Goal: Information Seeking & Learning: Learn about a topic

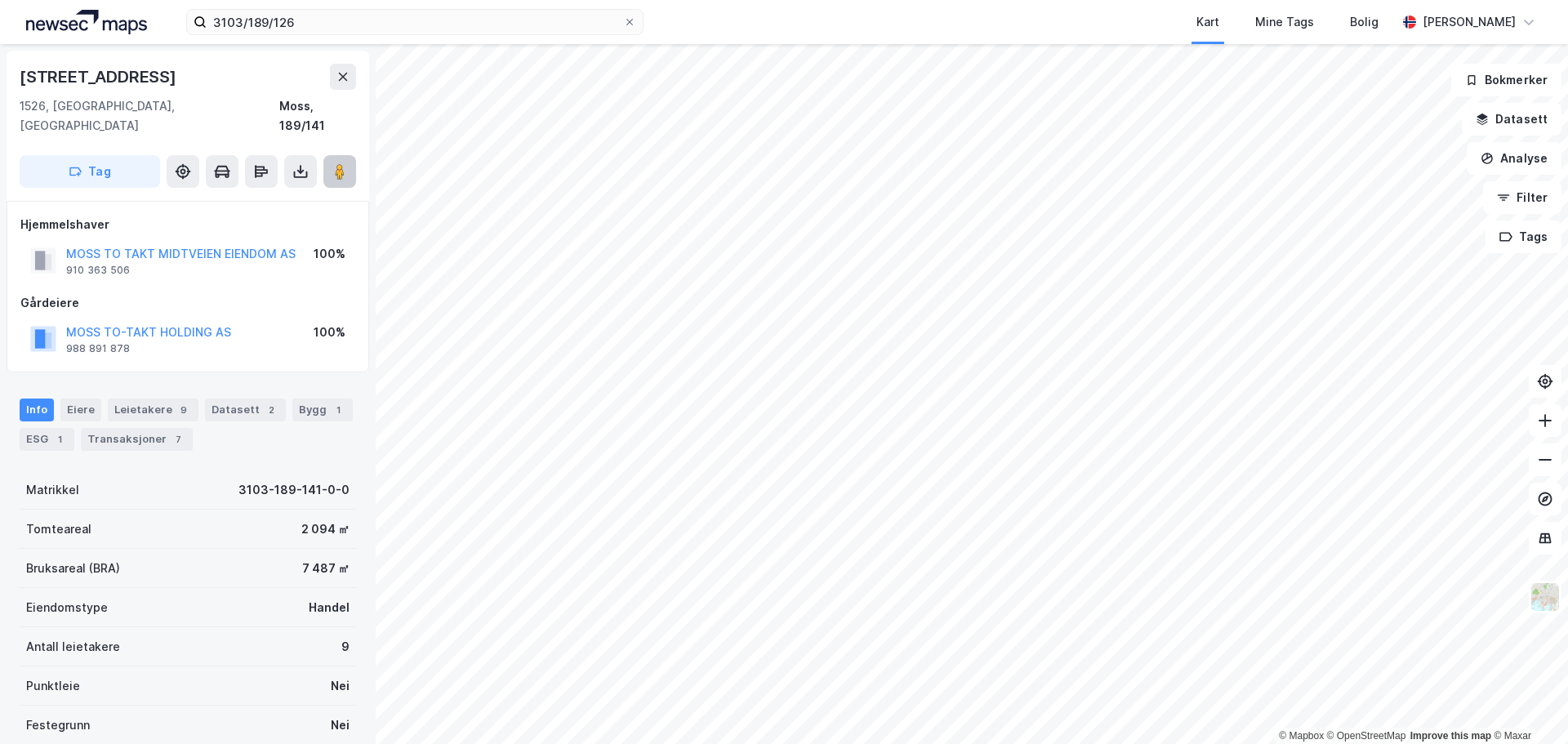
click at [331, 163] on icon at bounding box center [339, 171] width 17 height 17
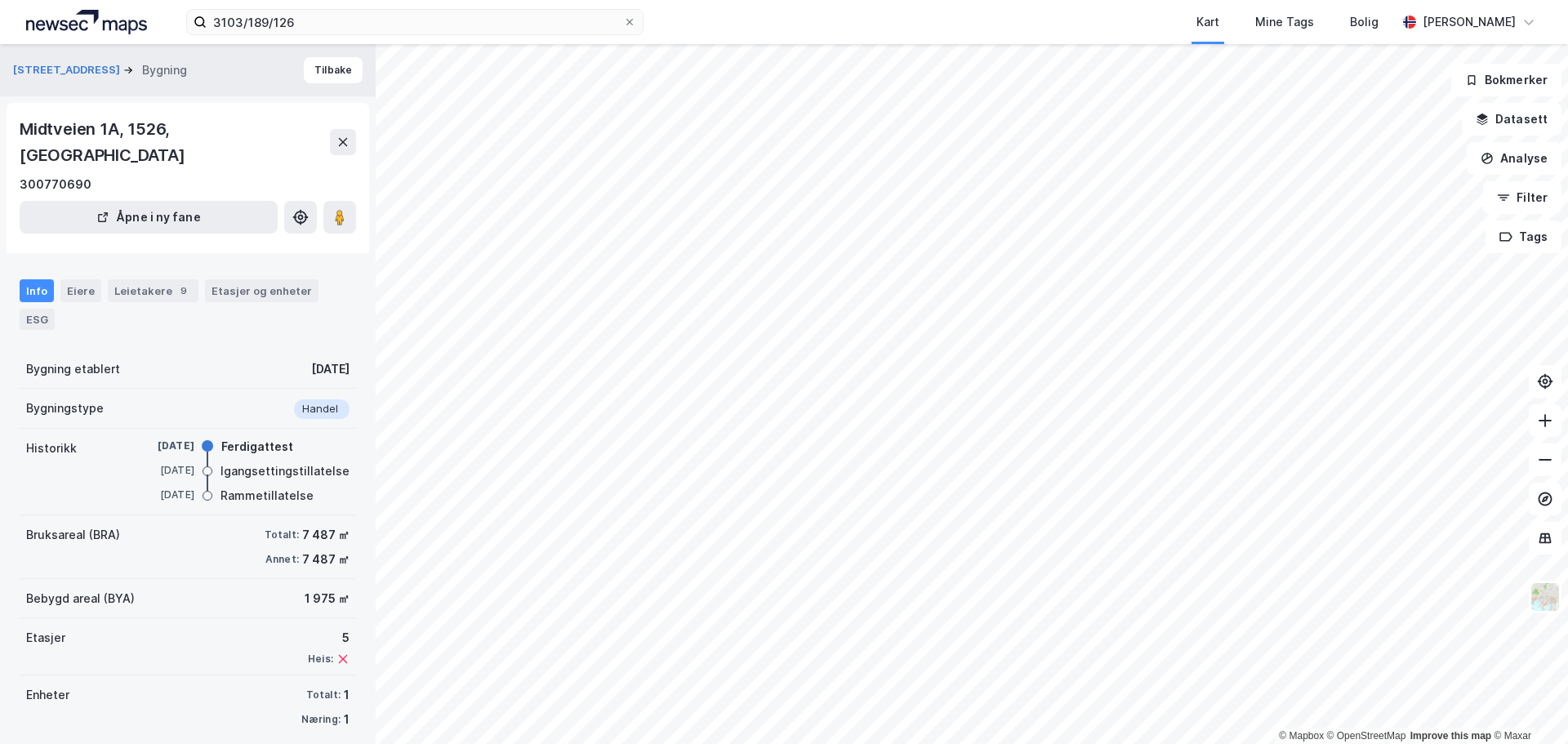
click at [85, 279] on div "Info Eiere Leietakere 9 Etasjer og enheter ESG" at bounding box center [188, 304] width 336 height 50
click at [83, 279] on div "Eiere" at bounding box center [81, 290] width 41 height 23
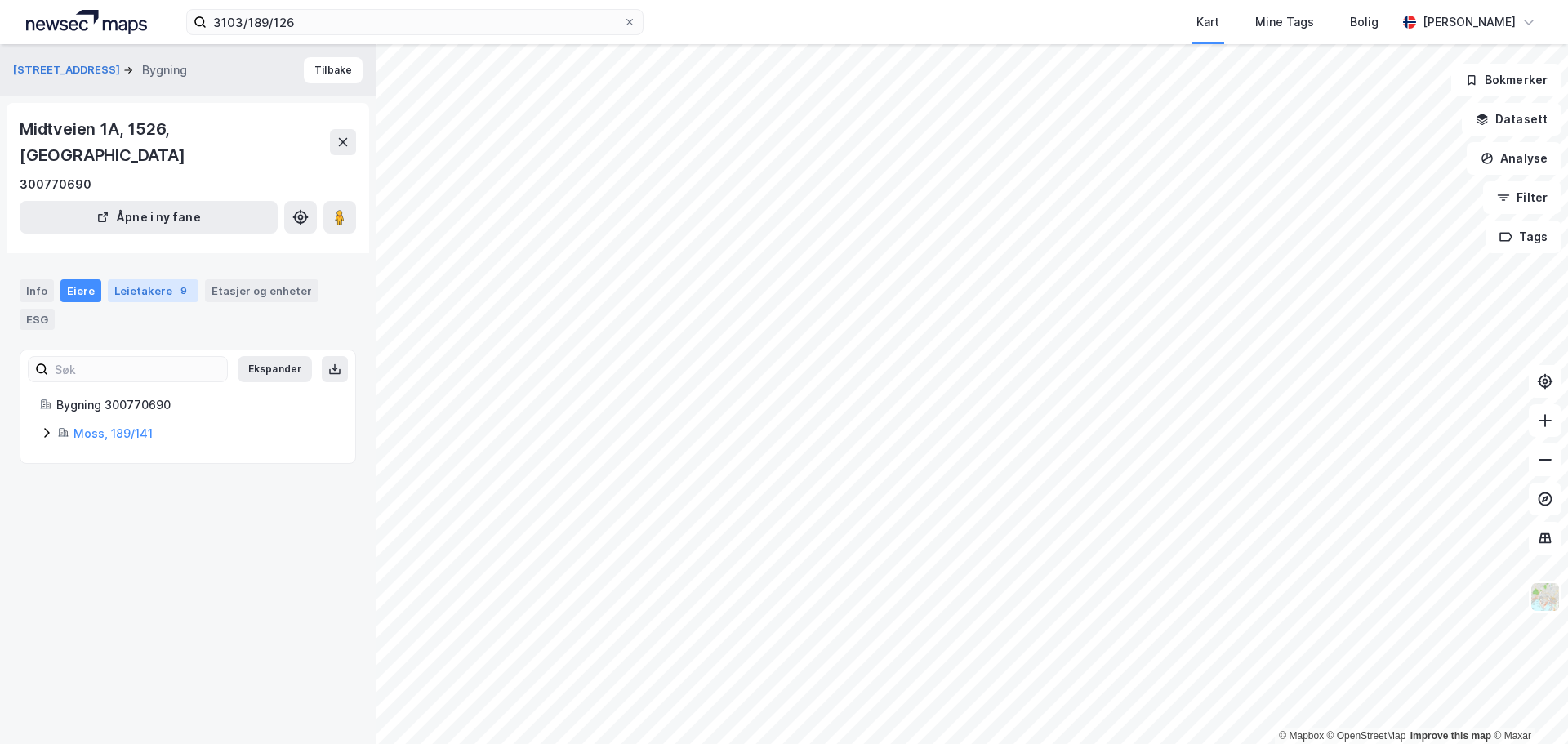
click at [143, 279] on div "Leietakere 9" at bounding box center [153, 290] width 90 height 23
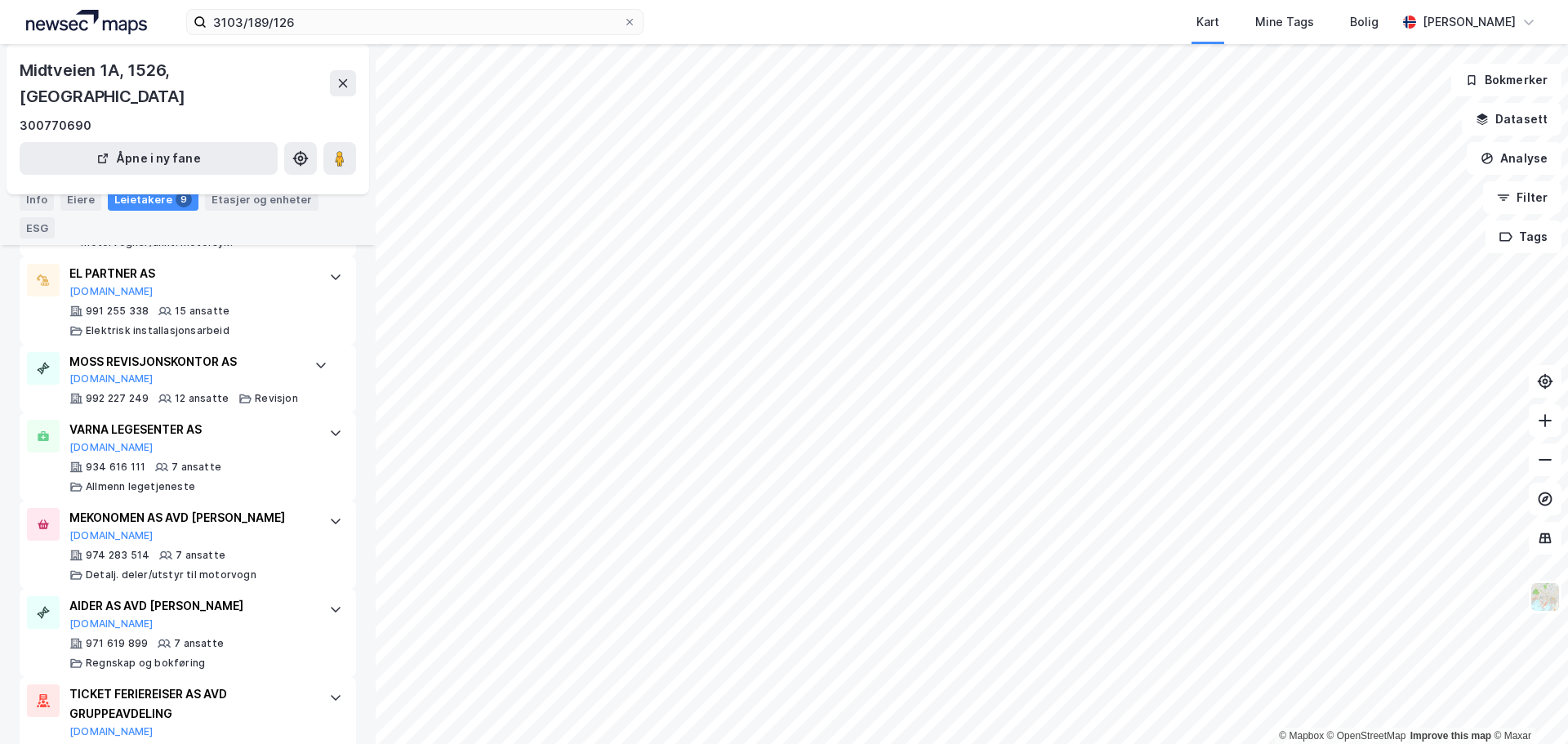
scroll to position [571, 0]
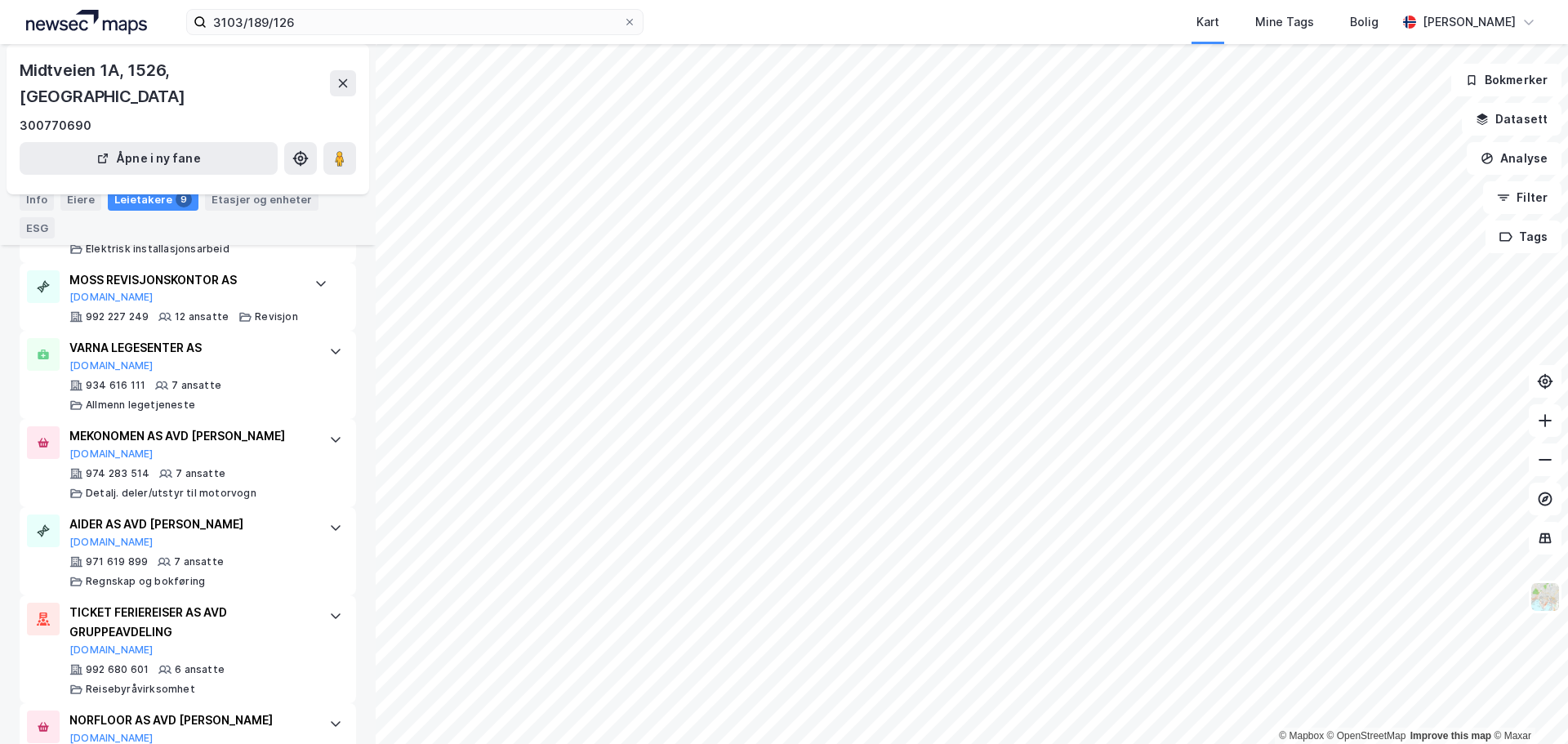
click at [46, 226] on div "ESG" at bounding box center [37, 228] width 35 height 22
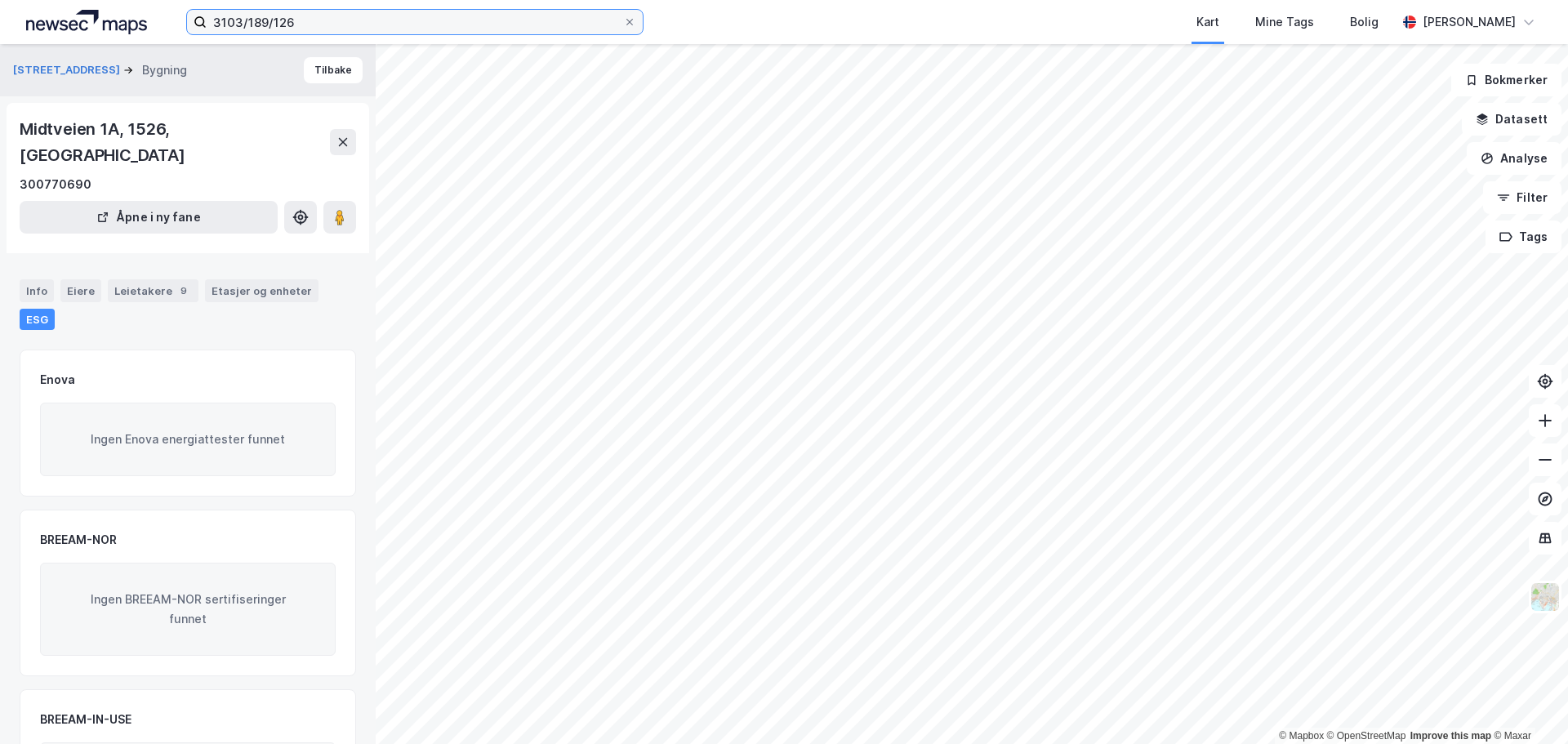
click at [306, 21] on input "3103/189/126" at bounding box center [415, 22] width 417 height 25
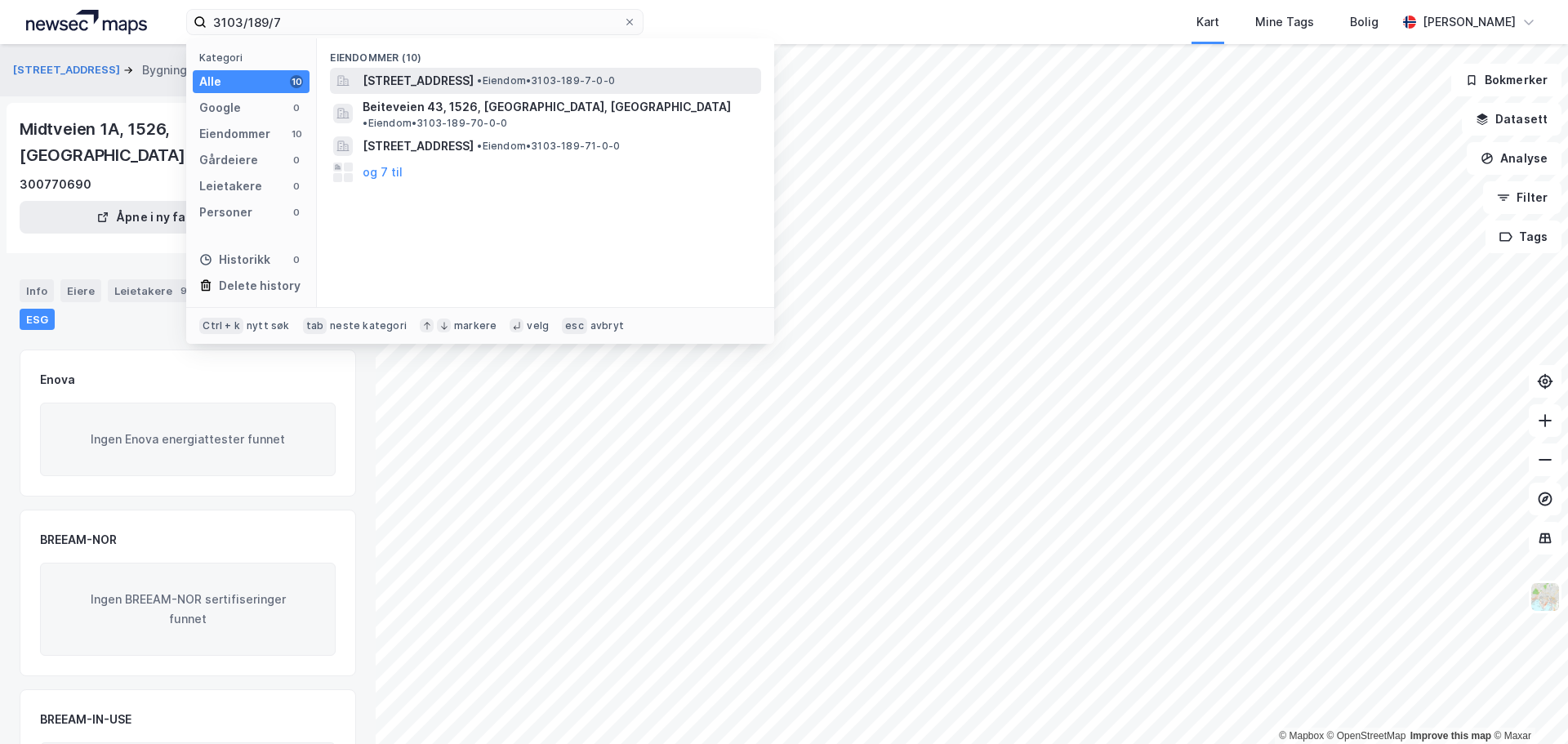
click at [470, 77] on span "[STREET_ADDRESS]" at bounding box center [418, 81] width 111 height 20
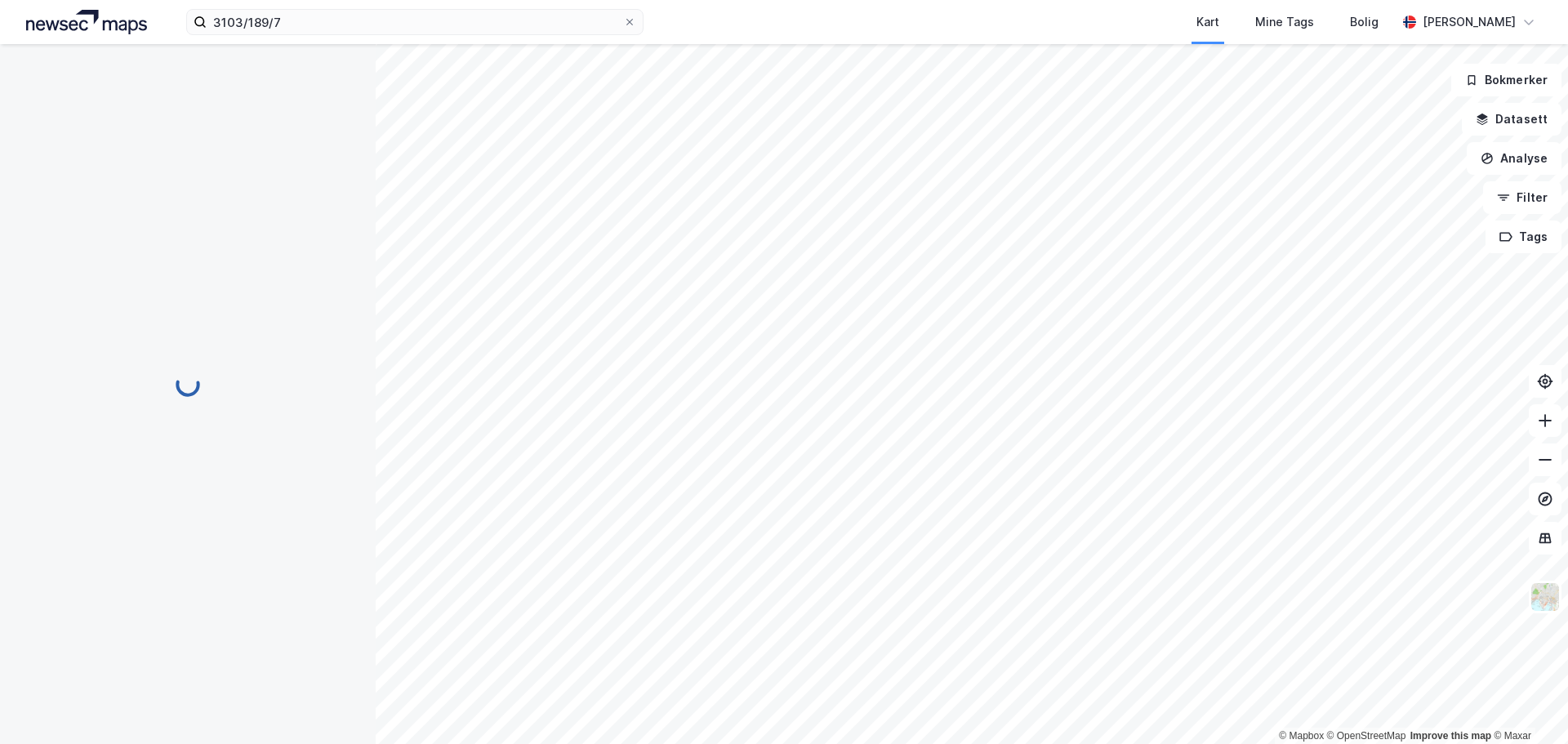
scroll to position [24, 0]
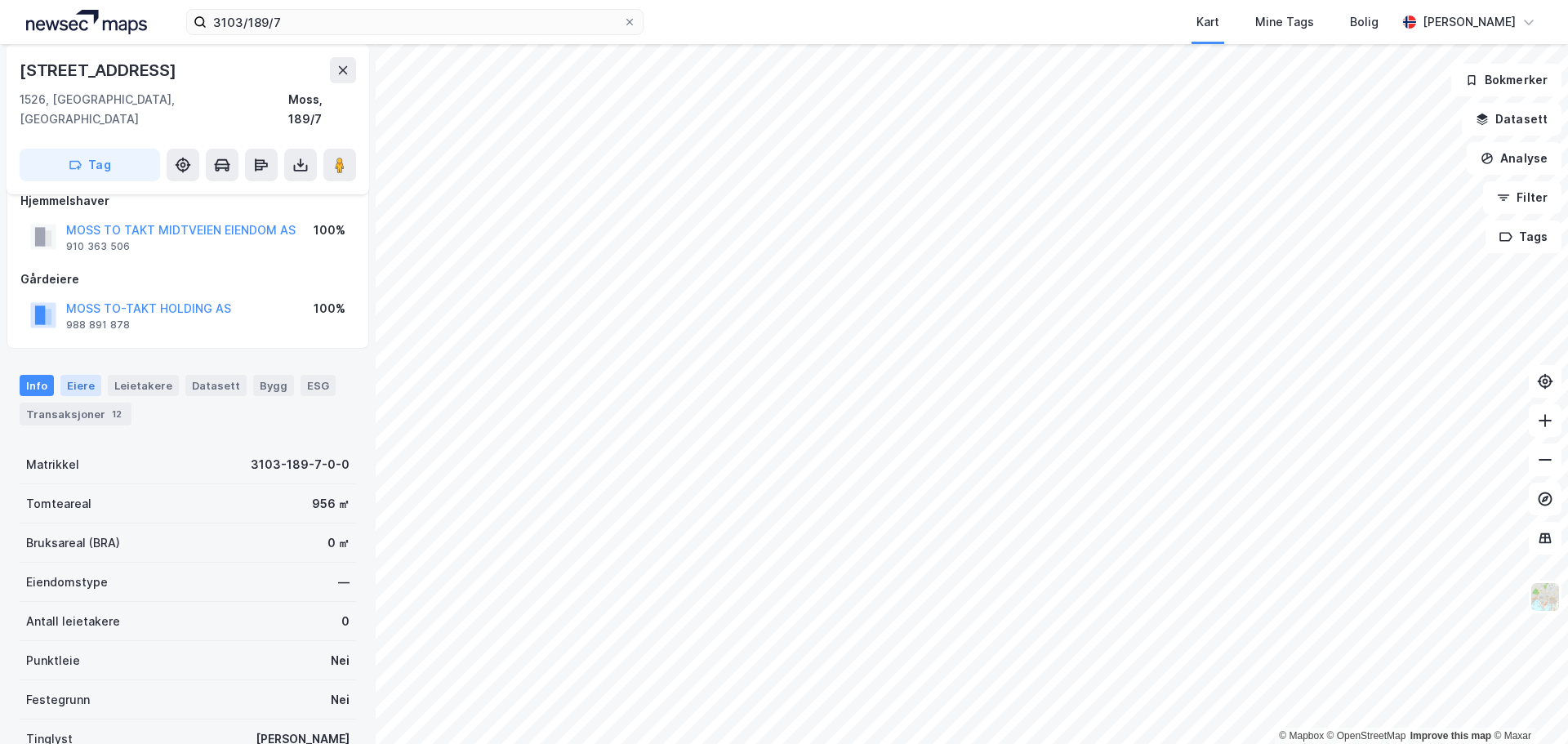
click at [85, 374] on div "Eiere" at bounding box center [81, 385] width 41 height 22
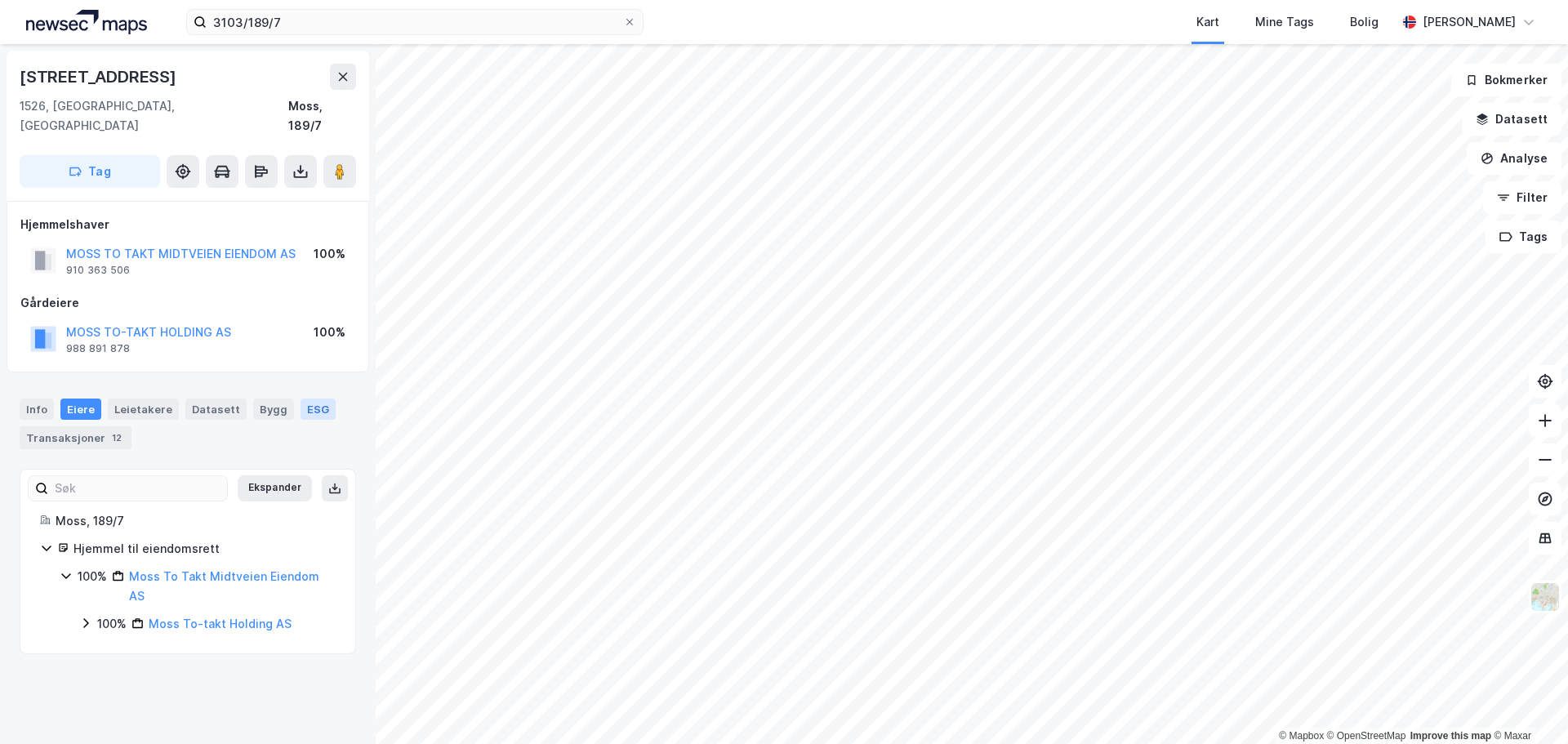
click at [311, 398] on div "ESG" at bounding box center [319, 409] width 35 height 22
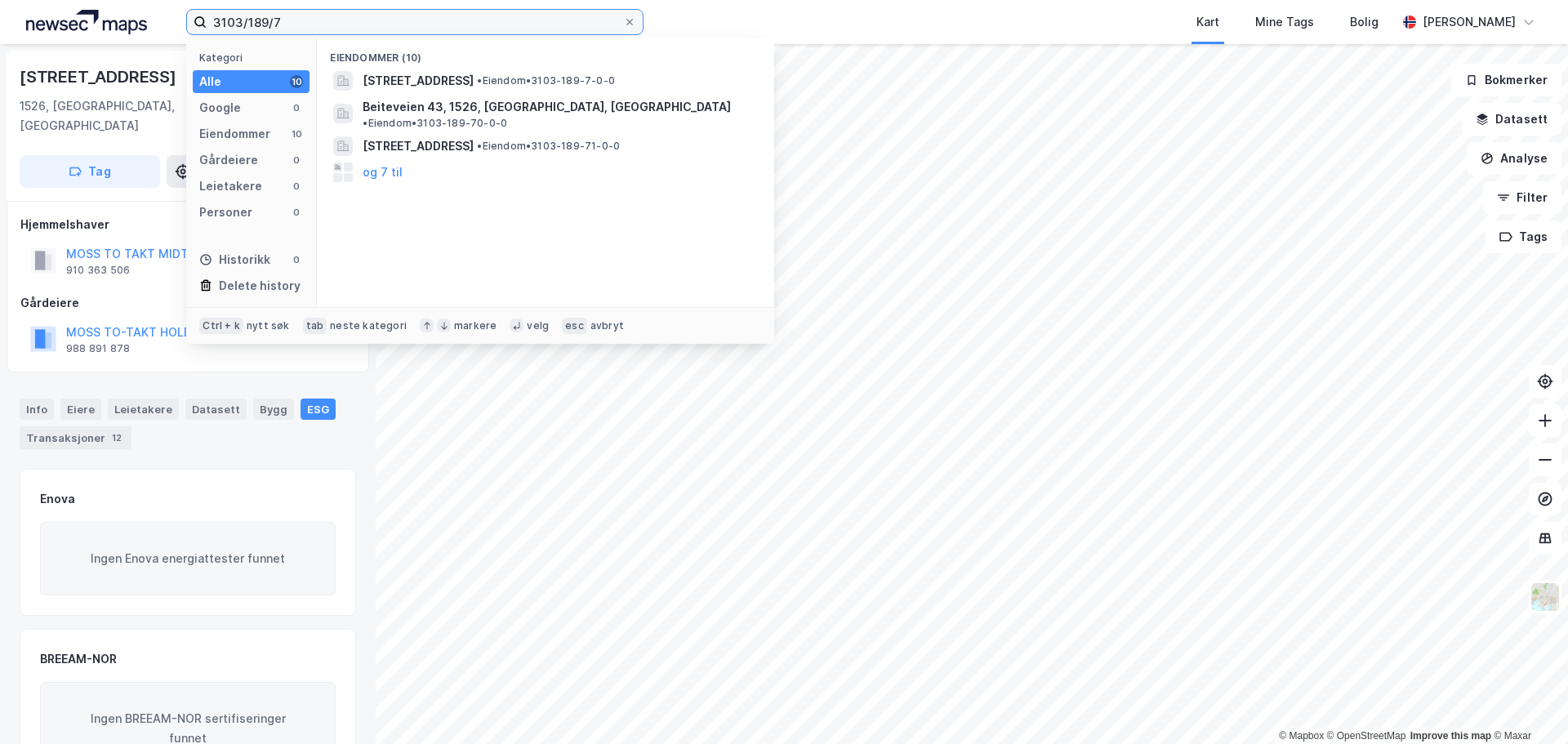
click at [280, 23] on input "3103/189/7" at bounding box center [415, 22] width 417 height 25
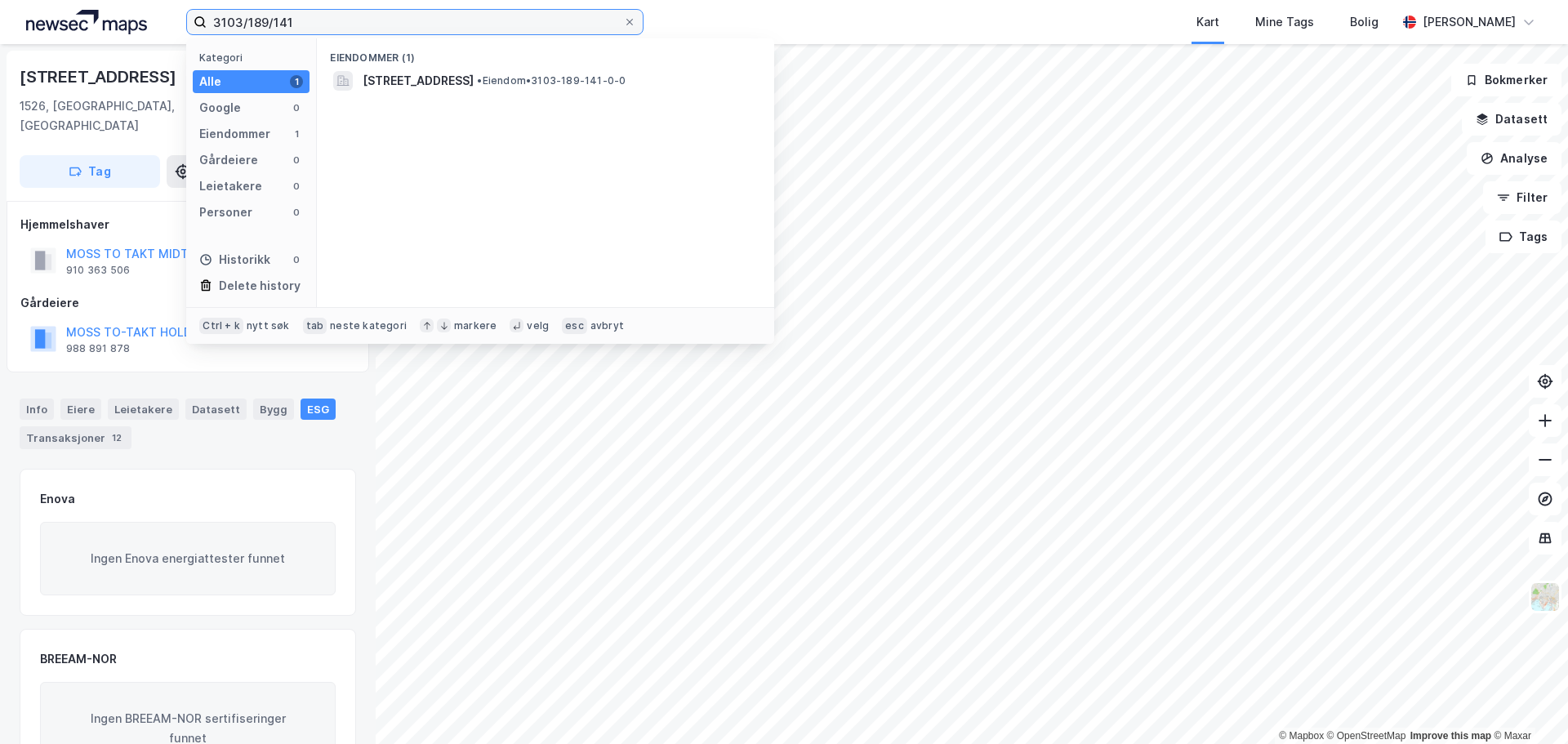
type input "3103/189/141"
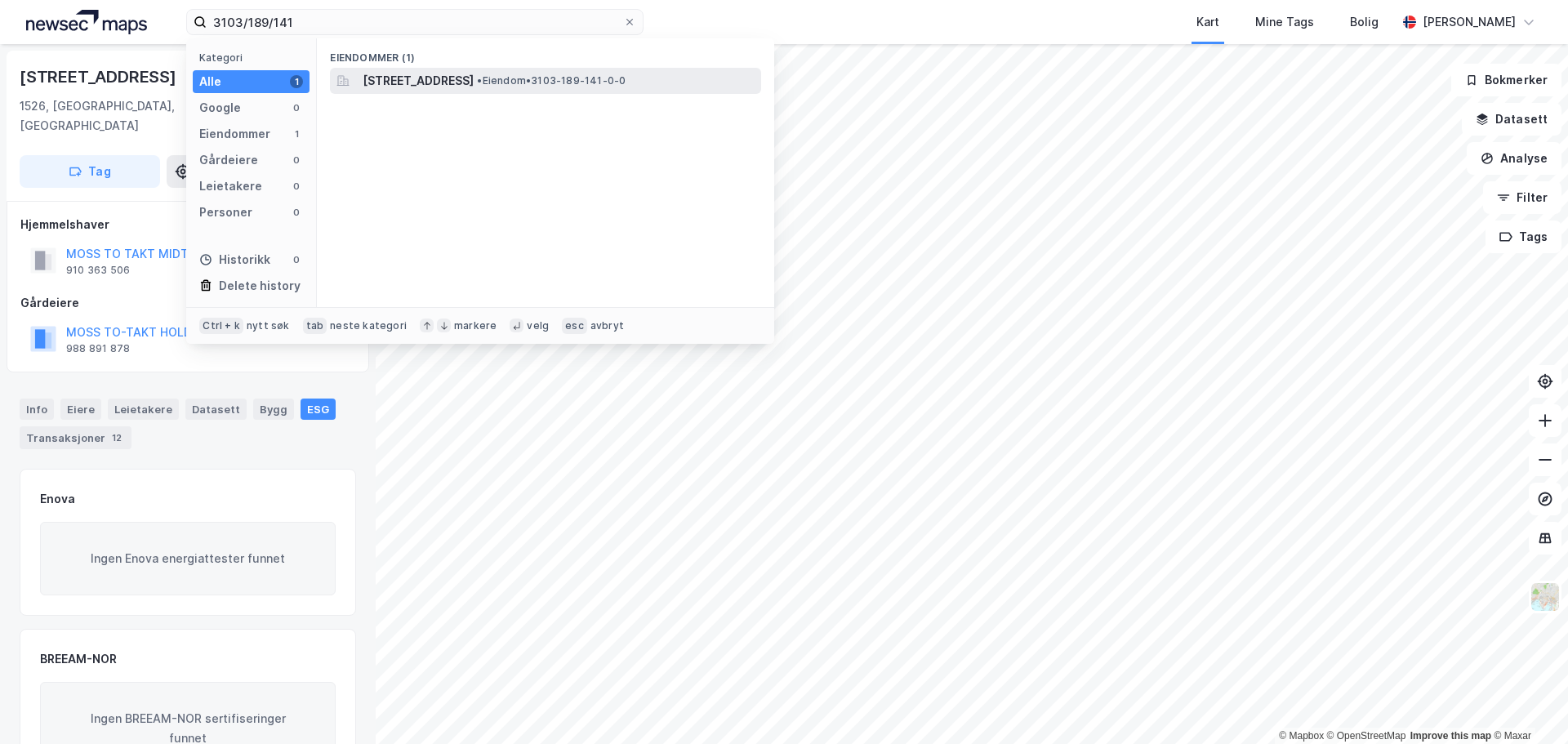
click at [474, 75] on span "[STREET_ADDRESS]" at bounding box center [418, 81] width 111 height 20
